Goal: Browse casually

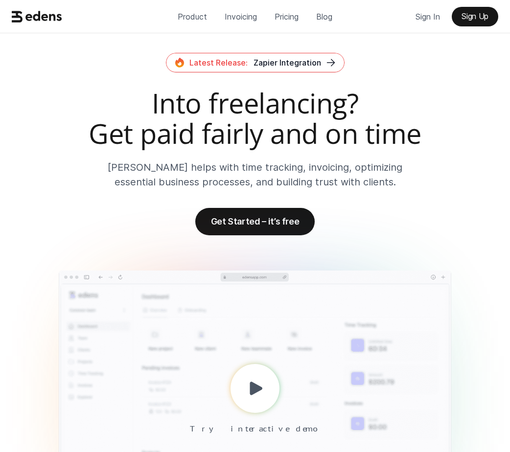
click at [389, 124] on h2 "Into freelancing? Get paid fairly and on time" at bounding box center [254, 118] width 485 height 60
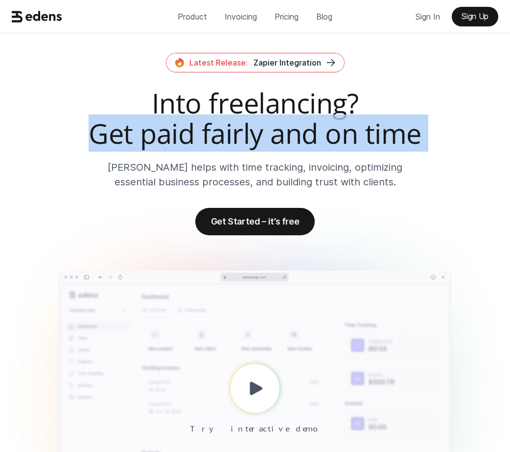
click at [389, 124] on h2 "Into freelancing? Get paid fairly and on time" at bounding box center [254, 118] width 485 height 60
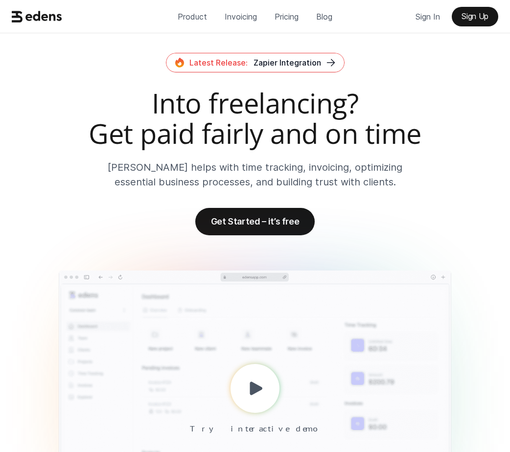
click at [134, 102] on h2 "Into freelancing? Get paid fairly and on time" at bounding box center [254, 118] width 485 height 60
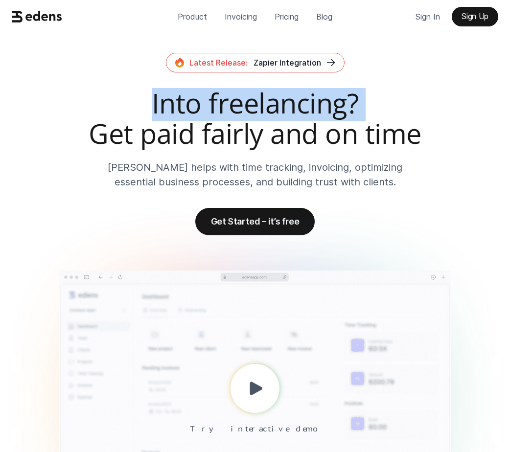
click at [134, 102] on h2 "Into freelancing? Get paid fairly and on time" at bounding box center [254, 118] width 485 height 60
click at [97, 97] on h2 "Into freelancing? Get paid fairly and on time" at bounding box center [254, 118] width 485 height 60
